Goal: Task Accomplishment & Management: Manage account settings

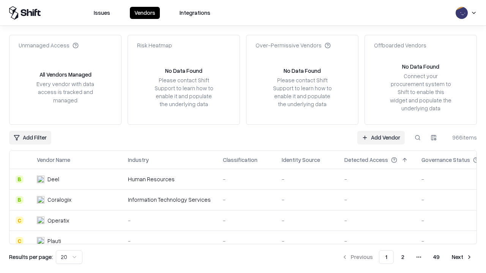
click at [381, 137] on link "Add Vendor" at bounding box center [380, 138] width 47 height 14
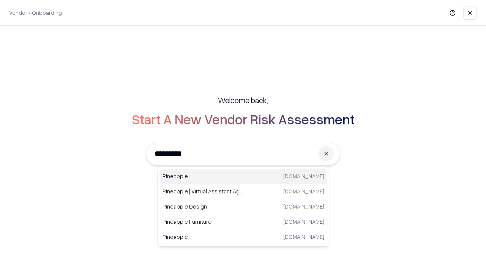
click at [243, 177] on div "Pineapple [DOMAIN_NAME]" at bounding box center [243, 176] width 168 height 15
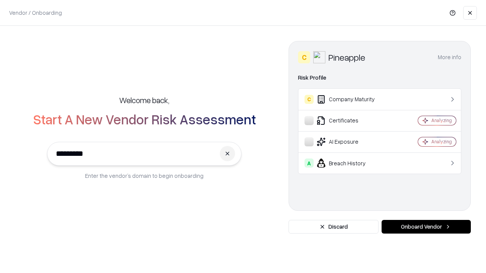
type input "*********"
click at [426, 227] on button "Onboard Vendor" at bounding box center [426, 227] width 89 height 14
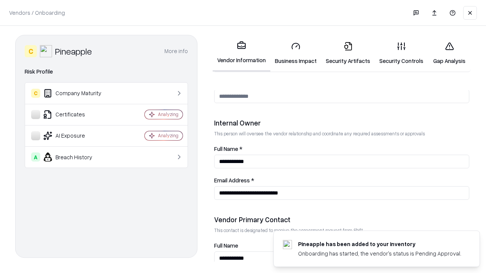
scroll to position [393, 0]
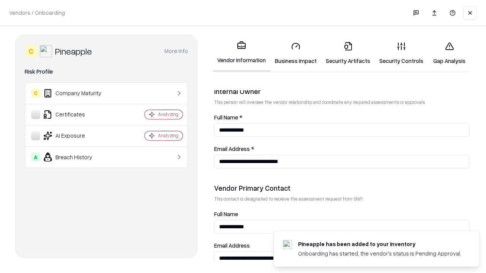
click at [296, 53] on link "Business Impact" at bounding box center [295, 53] width 51 height 35
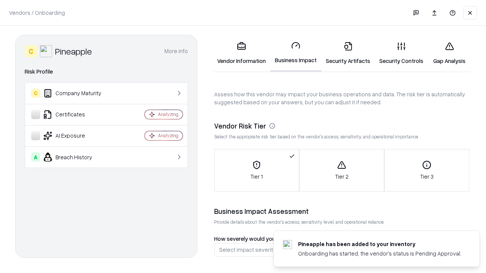
click at [348, 53] on link "Security Artifacts" at bounding box center [348, 53] width 54 height 35
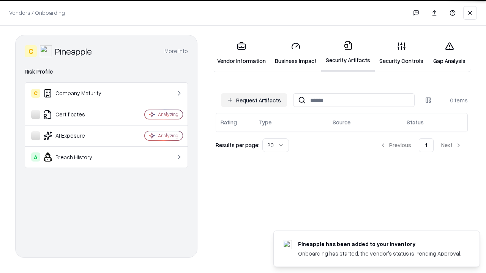
click at [254, 99] on button "Request Artifacts" at bounding box center [254, 100] width 66 height 14
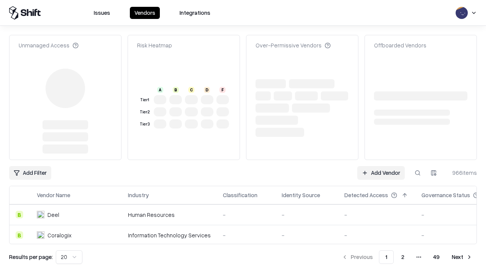
click at [381, 166] on link "Add Vendor" at bounding box center [380, 173] width 47 height 14
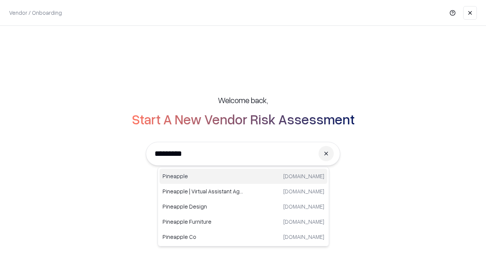
click at [243, 177] on div "Pineapple [DOMAIN_NAME]" at bounding box center [243, 176] width 168 height 15
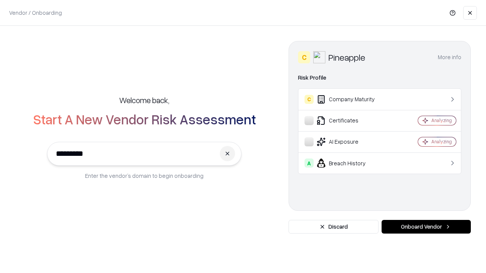
type input "*********"
click at [426, 227] on button "Onboard Vendor" at bounding box center [426, 227] width 89 height 14
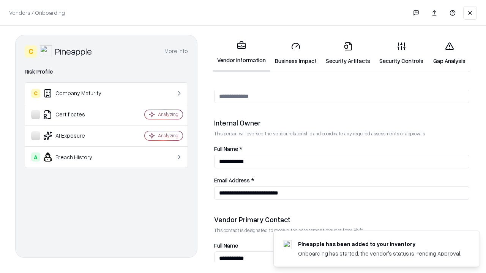
scroll to position [393, 0]
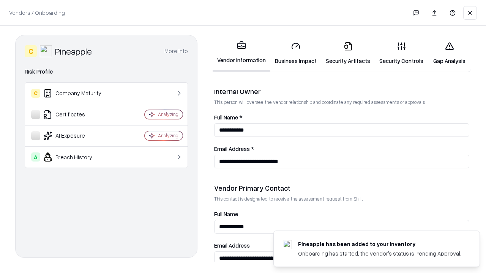
click at [449, 53] on link "Gap Analysis" at bounding box center [449, 53] width 43 height 35
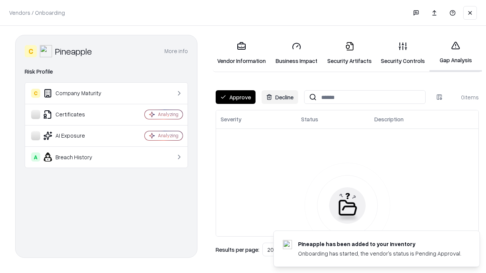
click at [235, 97] on button "Approve" at bounding box center [236, 97] width 40 height 14
